Goal: Information Seeking & Learning: Check status

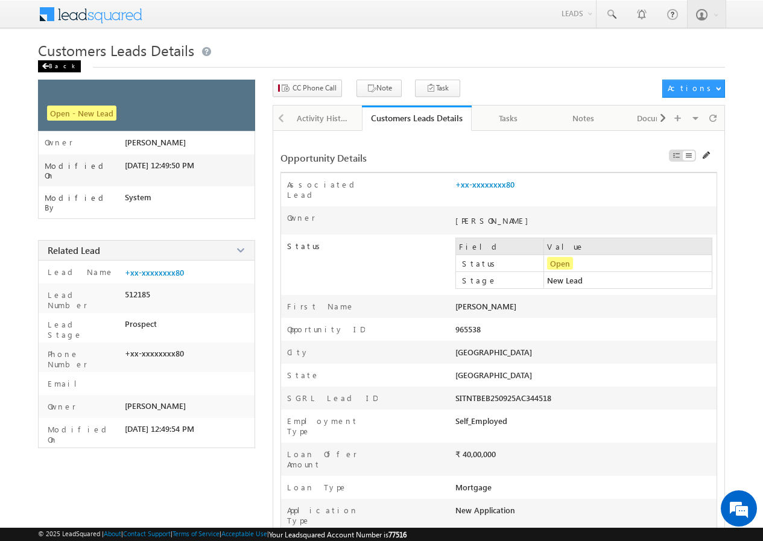
click at [55, 65] on div "Back" at bounding box center [59, 66] width 43 height 12
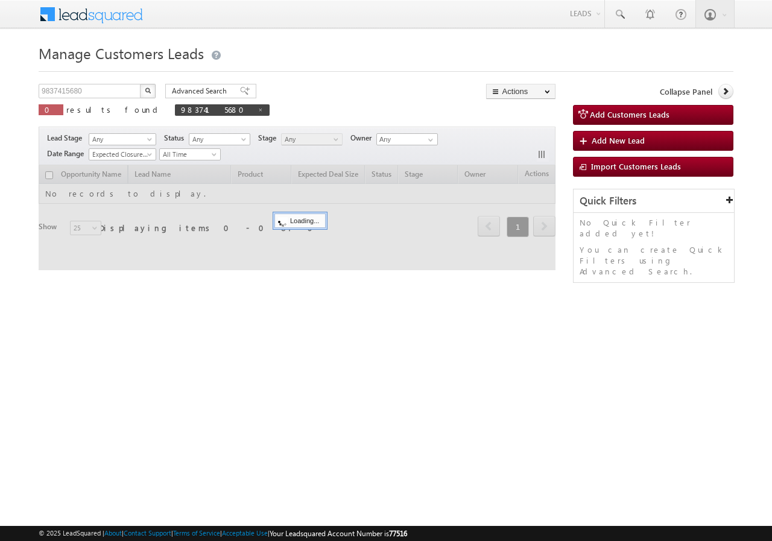
click at [103, 83] on div "Manage Customers Leads 9837415680 X 0 results found 9837415680 Advanced Search …" at bounding box center [386, 191] width 695 height 302
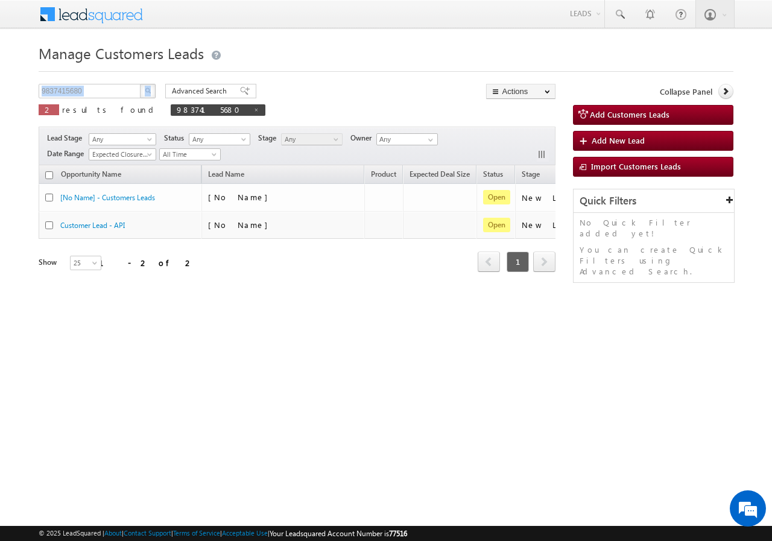
click at [103, 83] on div "Manage Customers Leads 9837415680 X 2 results found 9837415680 Advanced Search …" at bounding box center [386, 191] width 695 height 302
click at [106, 85] on input "9837415680" at bounding box center [90, 91] width 103 height 14
paste input "13626460"
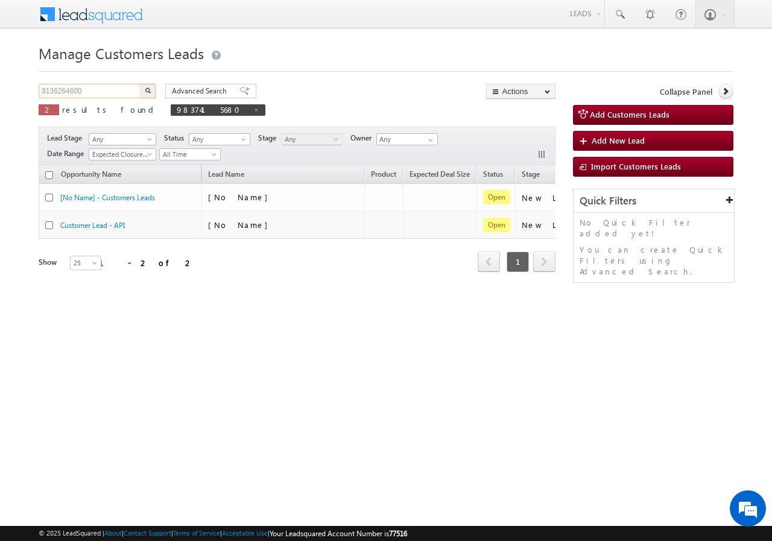
type input "9136264600"
click at [149, 89] on img "button" at bounding box center [148, 90] width 6 height 6
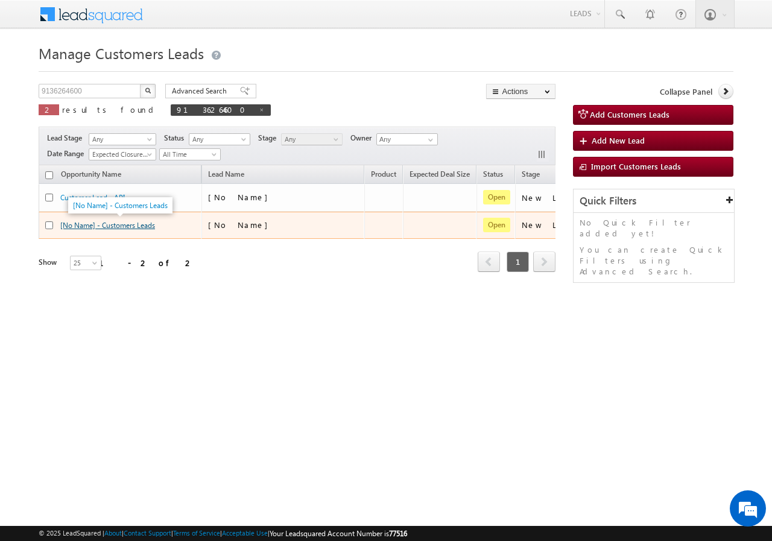
click at [136, 224] on link "[No Name] - Customers Leads" at bounding box center [107, 225] width 95 height 9
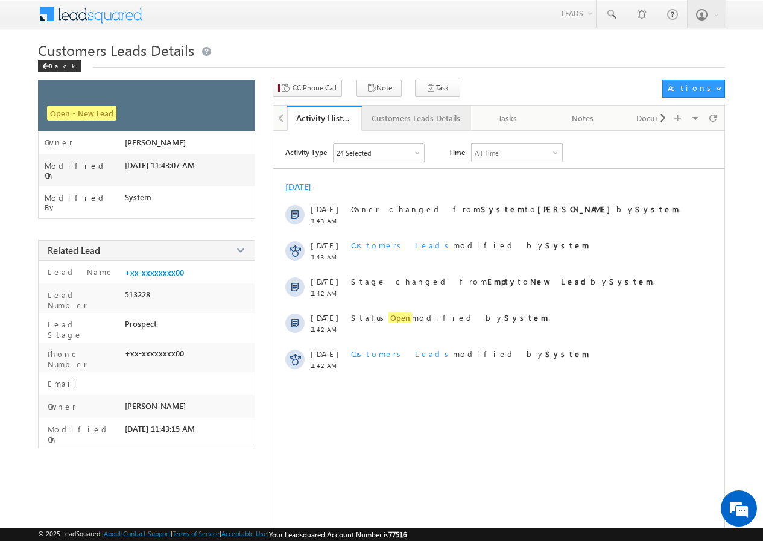
click at [406, 125] on link "Customers Leads Details" at bounding box center [416, 118] width 109 height 25
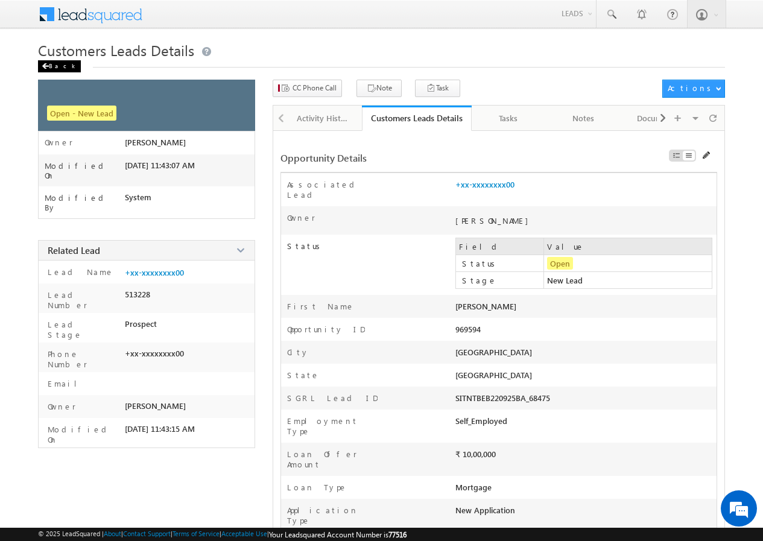
click at [54, 68] on div "Back" at bounding box center [59, 66] width 43 height 12
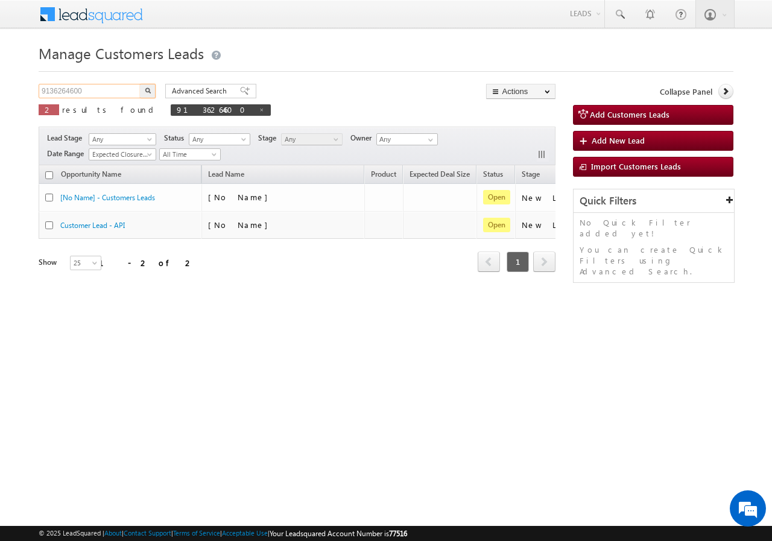
click at [114, 86] on input "9136264600" at bounding box center [90, 91] width 103 height 14
paste input "65326"
type input "965326"
click at [154, 91] on button "button" at bounding box center [148, 91] width 16 height 14
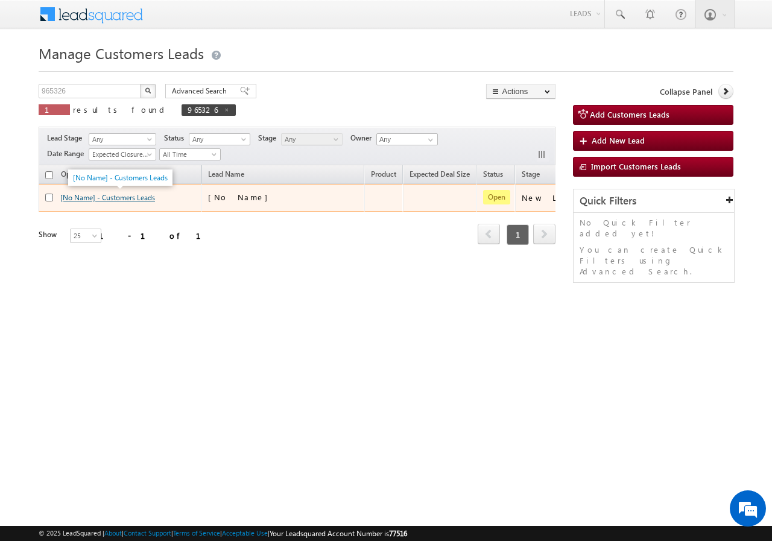
click at [112, 196] on link "[No Name] - Customers Leads" at bounding box center [107, 197] width 95 height 9
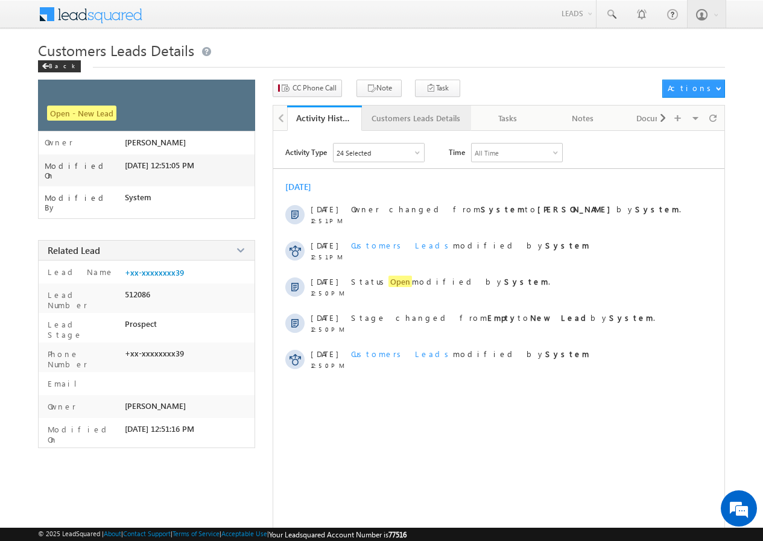
click at [406, 121] on div "Customers Leads Details" at bounding box center [415, 118] width 89 height 14
